Goal: Navigation & Orientation: Find specific page/section

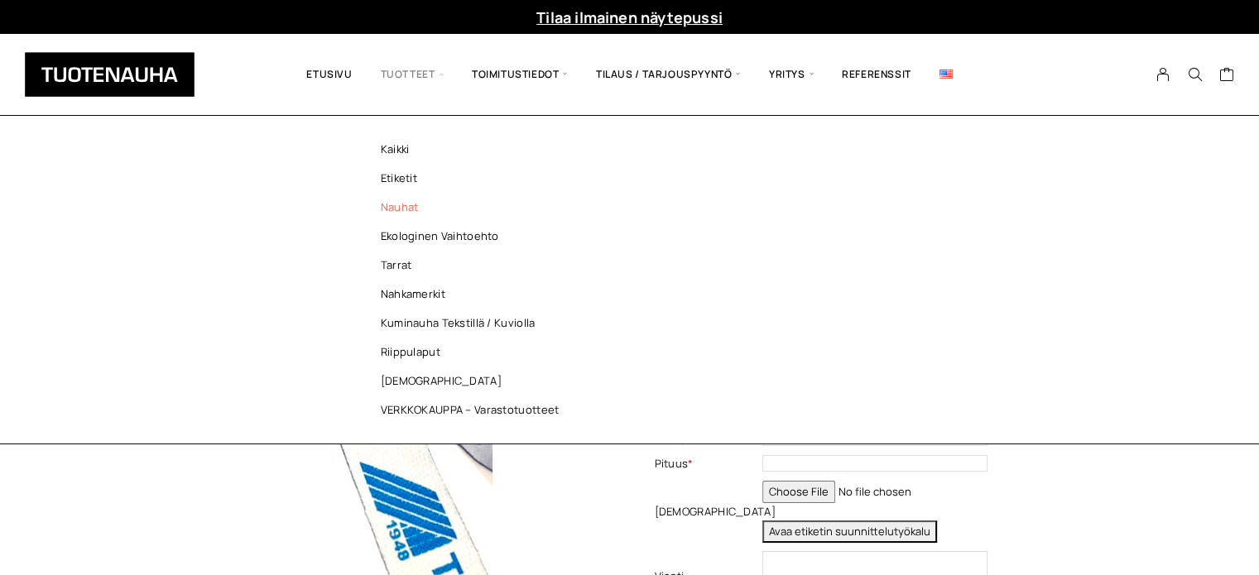
click at [402, 213] on link "Nauhat" at bounding box center [474, 207] width 240 height 29
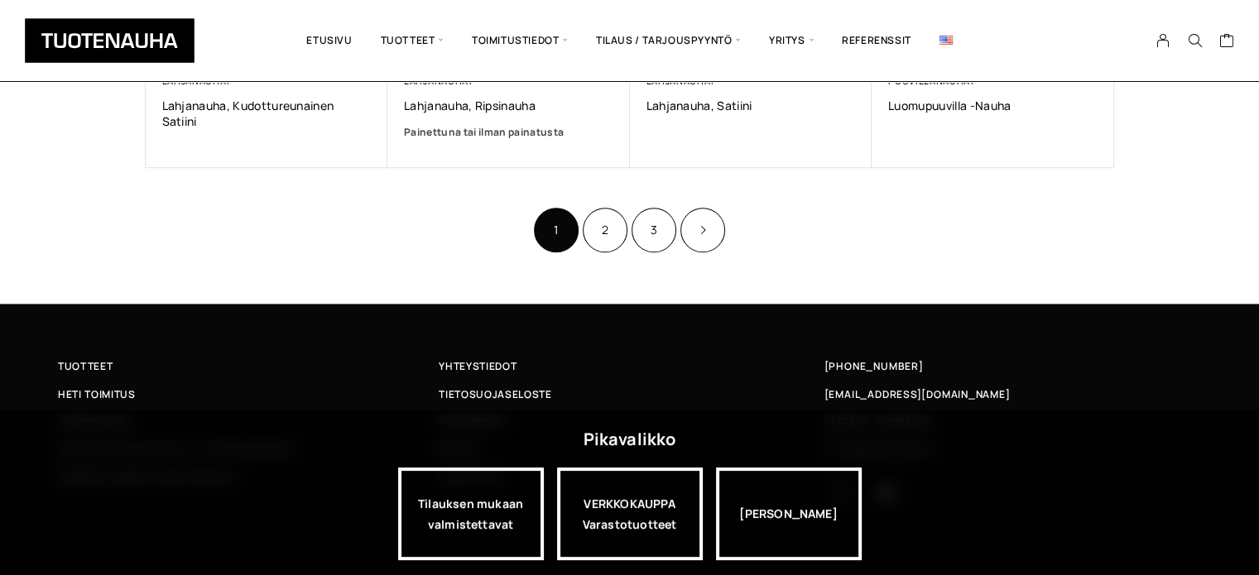
scroll to position [1294, 0]
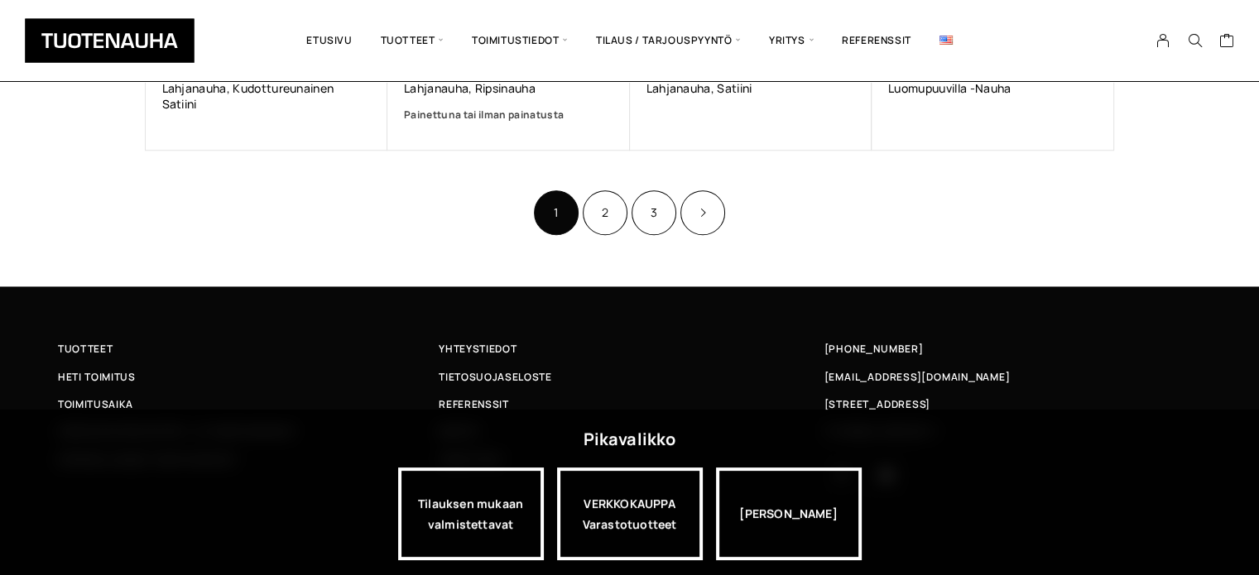
click at [581, 213] on ul "1 2 3" at bounding box center [629, 212] width 195 height 49
click at [593, 218] on link "2" at bounding box center [605, 212] width 45 height 45
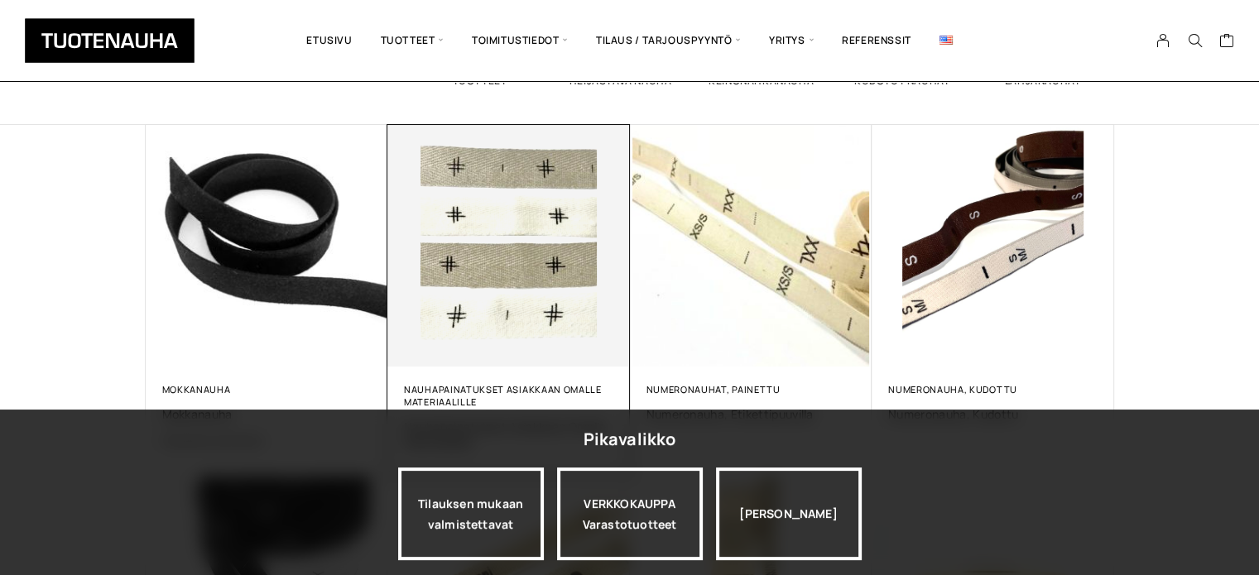
scroll to position [414, 0]
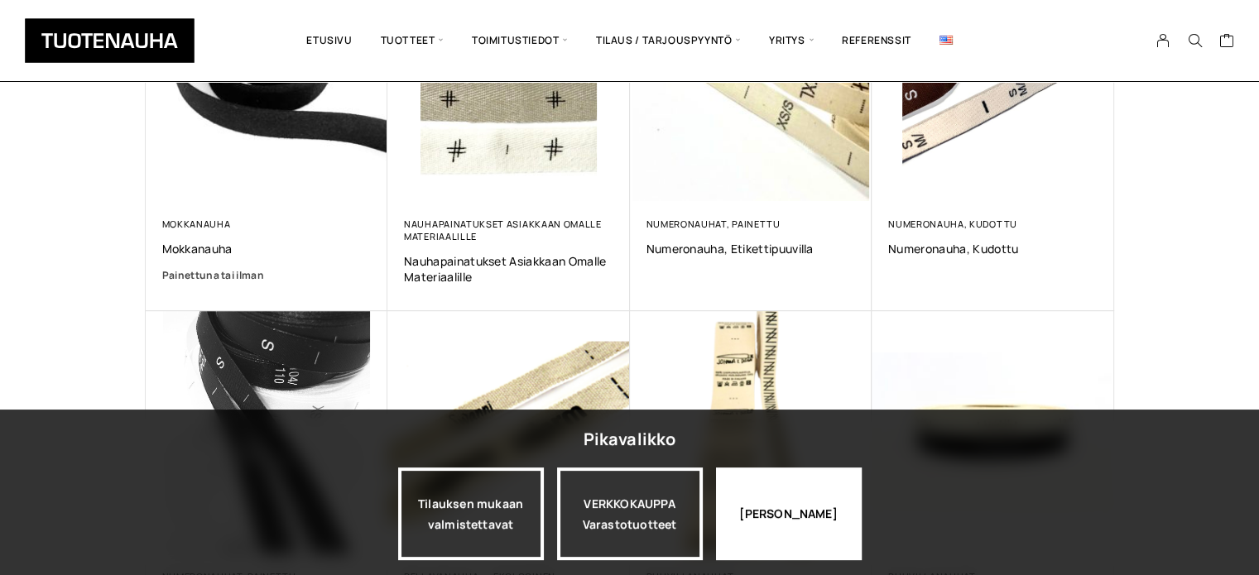
click at [809, 518] on div "Jatka katselua" at bounding box center [789, 514] width 146 height 93
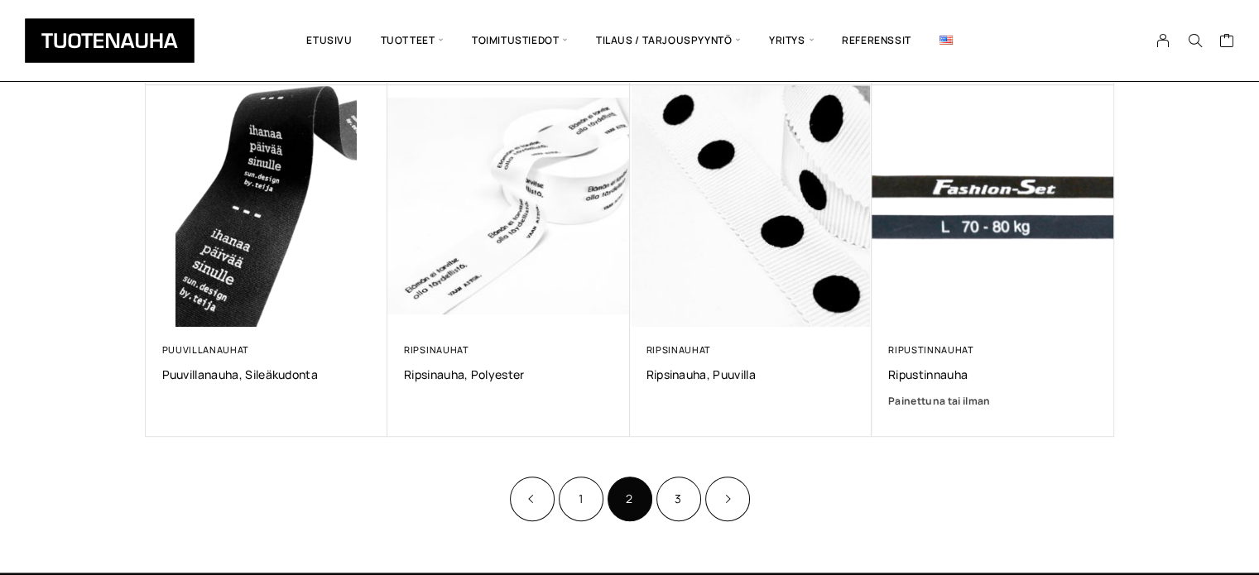
scroll to position [993, 0]
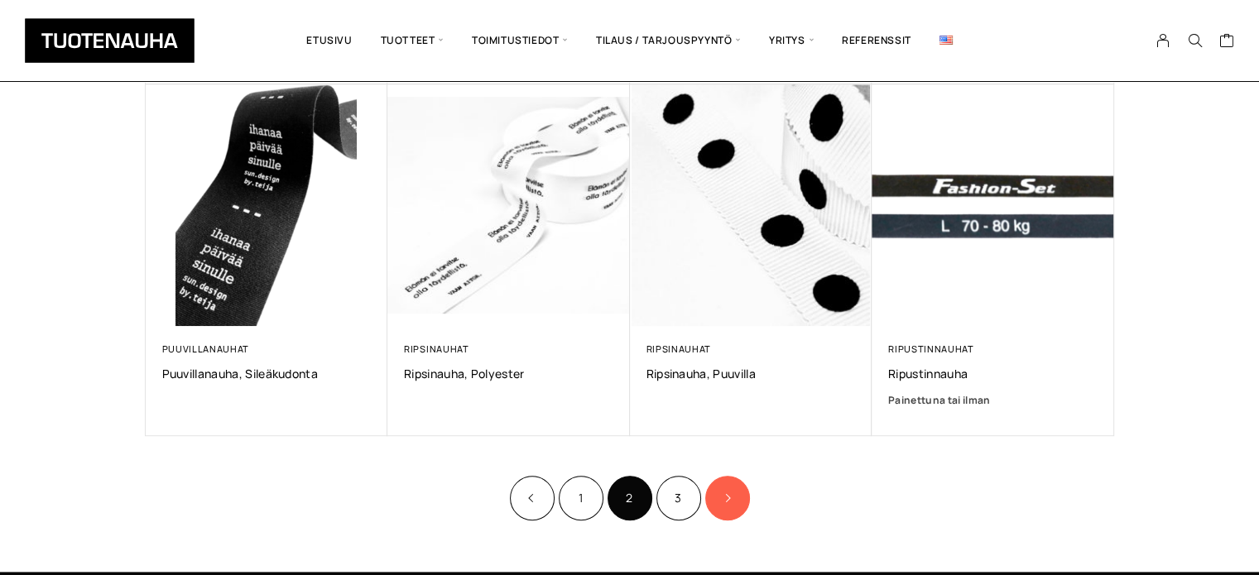
click at [729, 505] on link "Product Pagination" at bounding box center [727, 498] width 45 height 45
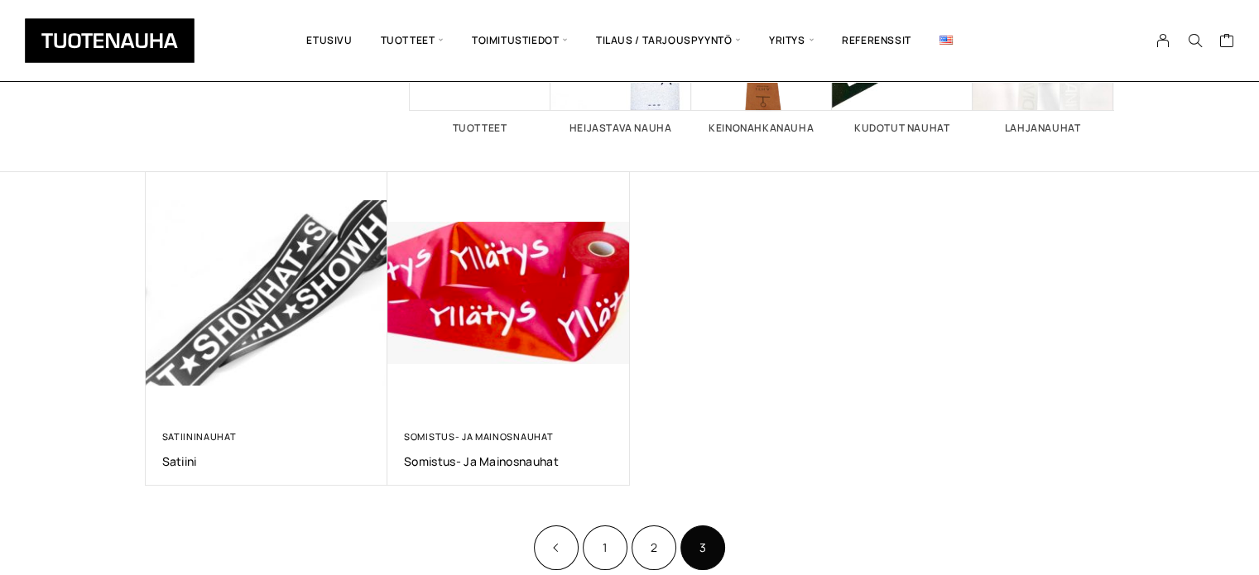
scroll to position [248, 0]
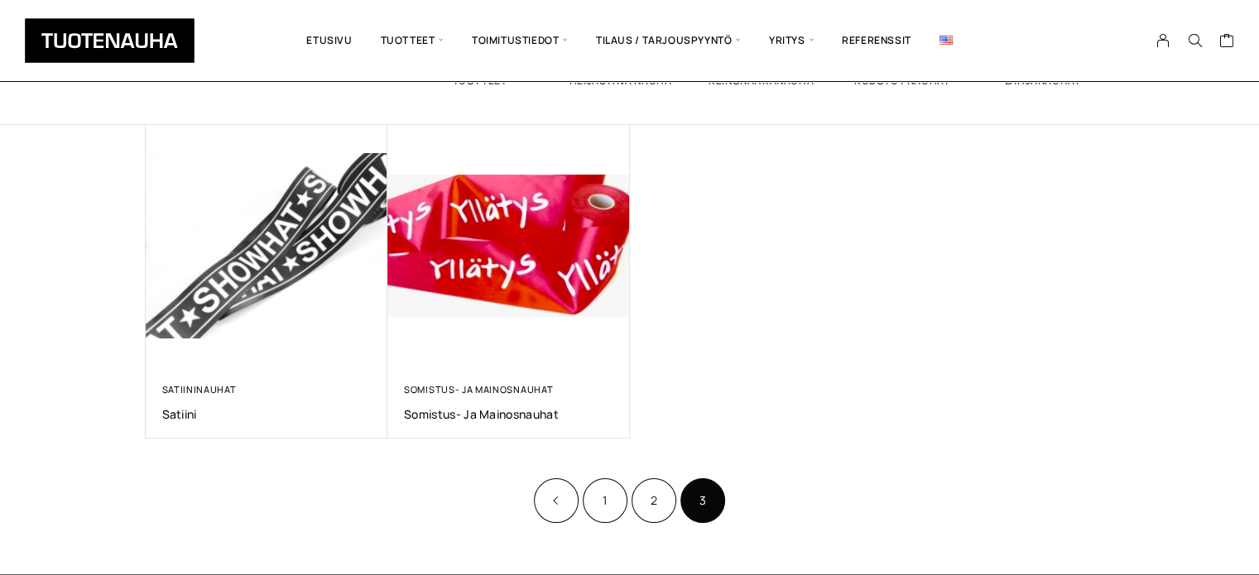
click at [659, 478] on li "2" at bounding box center [654, 500] width 45 height 45
click at [659, 480] on link "2" at bounding box center [654, 500] width 45 height 45
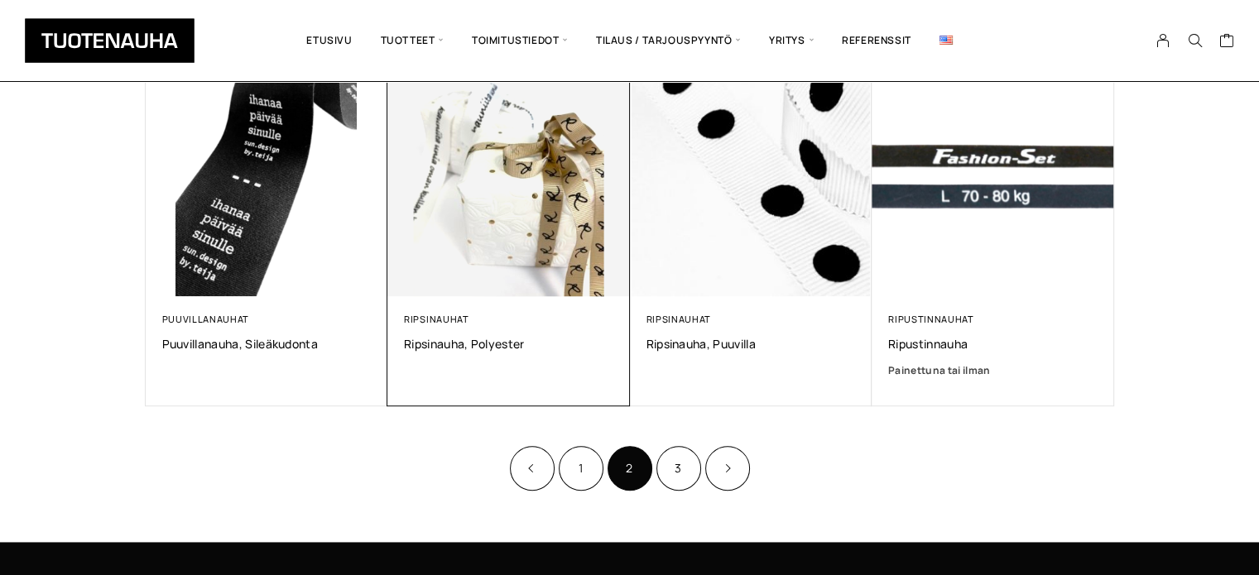
scroll to position [1076, 0]
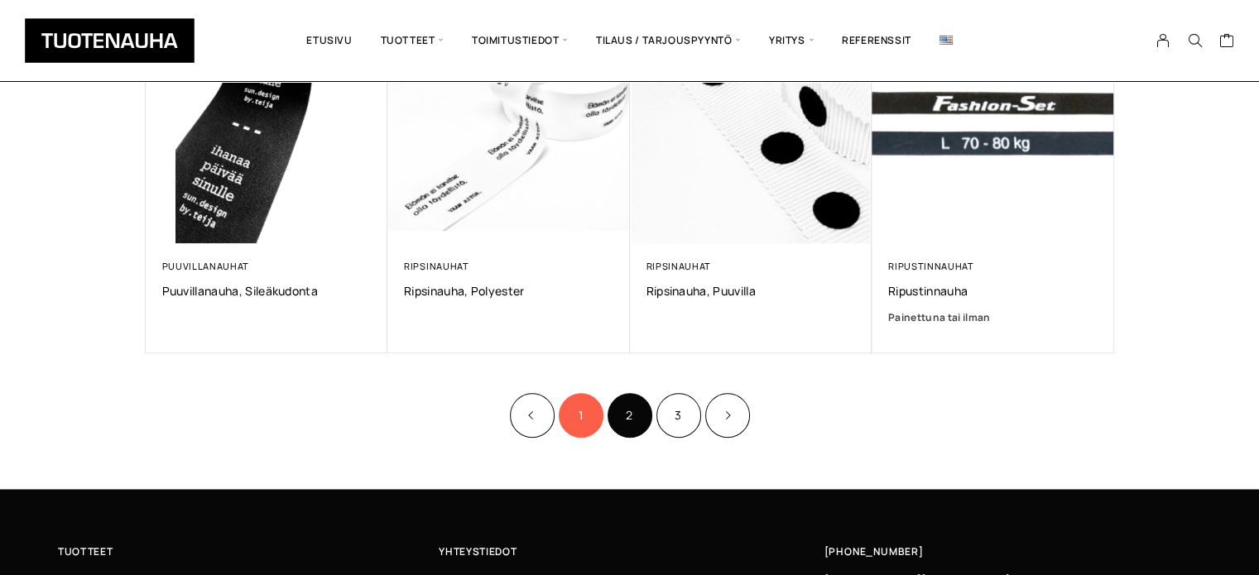
click at [583, 420] on link "1" at bounding box center [581, 415] width 45 height 45
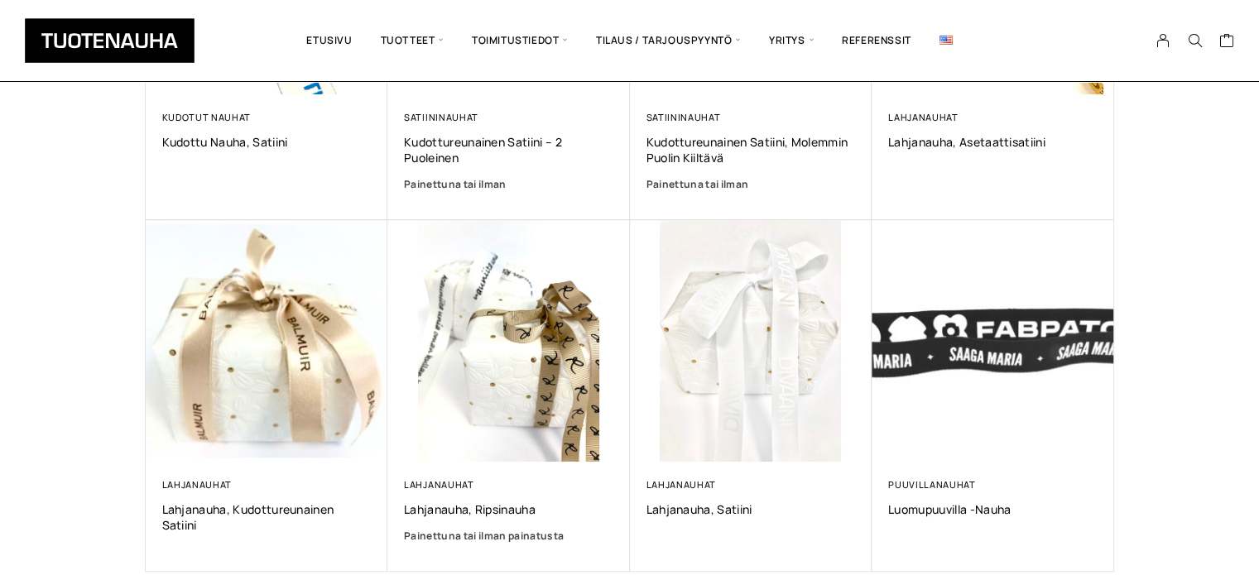
scroll to position [745, 0]
